Goal: Navigation & Orientation: Find specific page/section

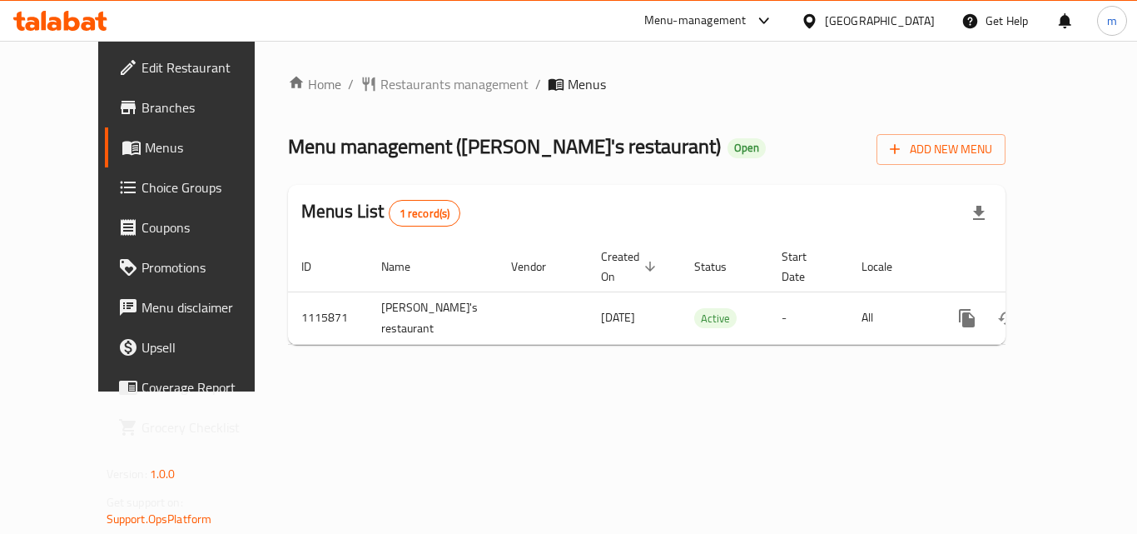
click at [869, 15] on div "[GEOGRAPHIC_DATA]" at bounding box center [880, 21] width 110 height 18
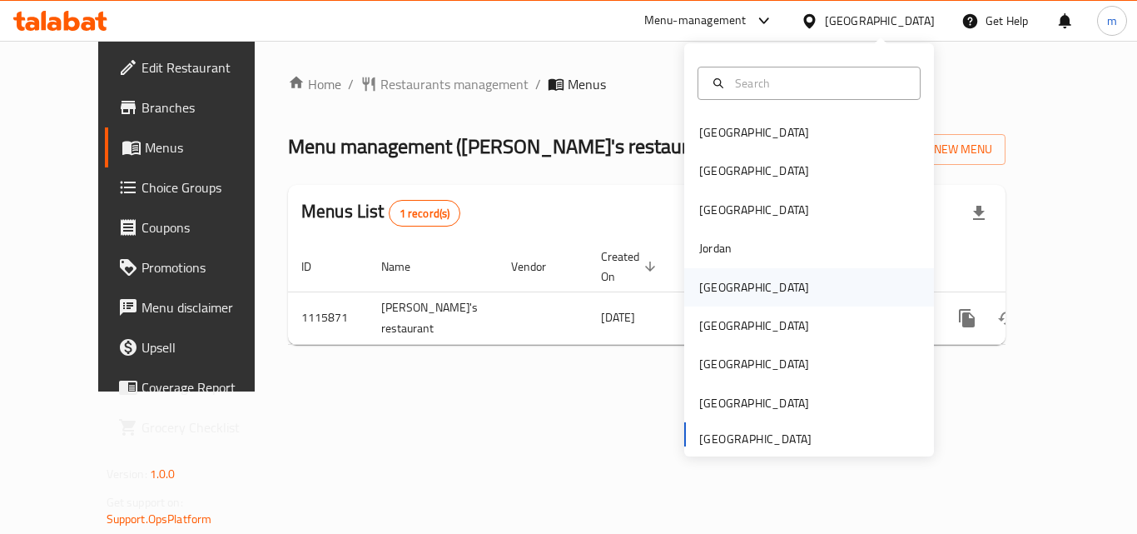
click at [731, 293] on div "[GEOGRAPHIC_DATA]" at bounding box center [754, 287] width 137 height 38
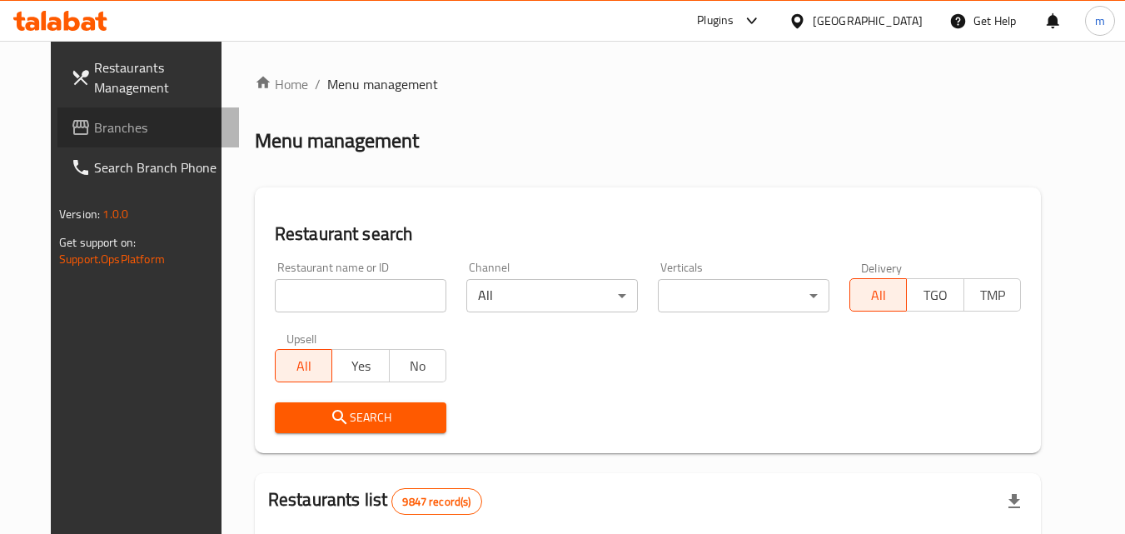
click at [94, 122] on span "Branches" at bounding box center [160, 127] width 132 height 20
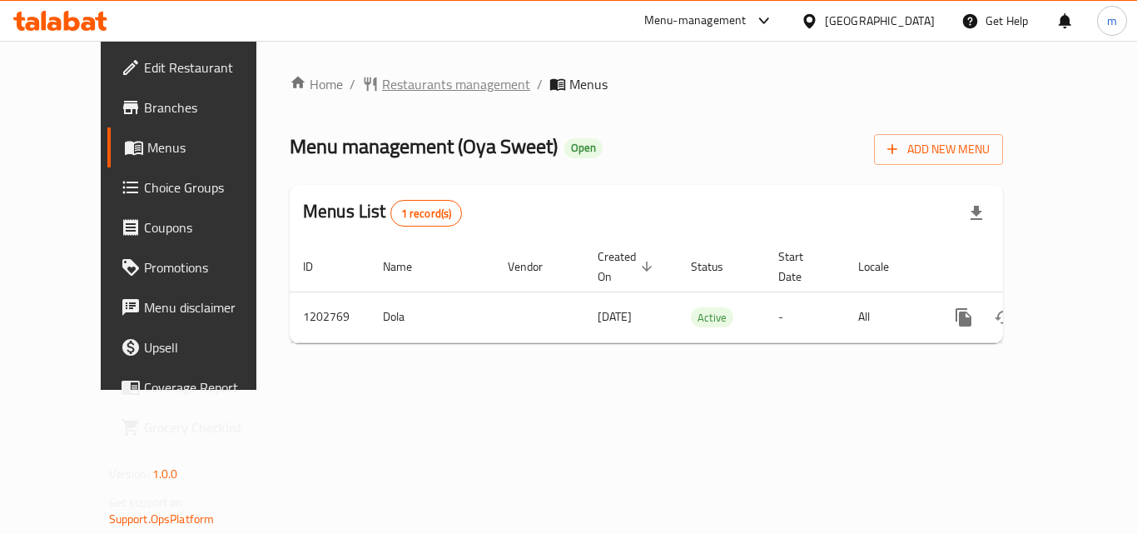
click at [382, 90] on span "Restaurants management" at bounding box center [456, 84] width 148 height 20
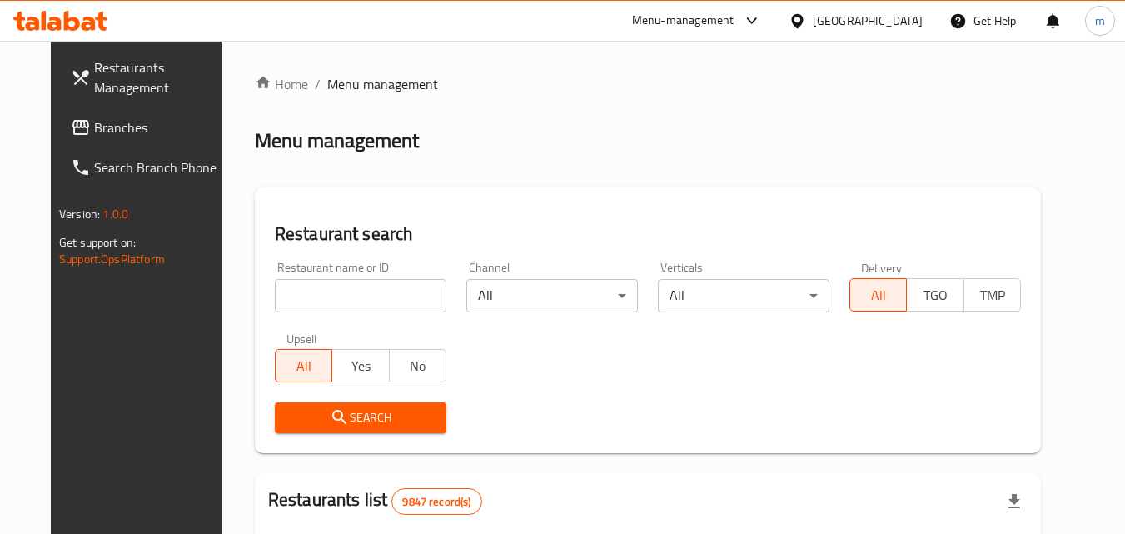
click at [94, 123] on span "Branches" at bounding box center [160, 127] width 132 height 20
